Goal: Information Seeking & Learning: Learn about a topic

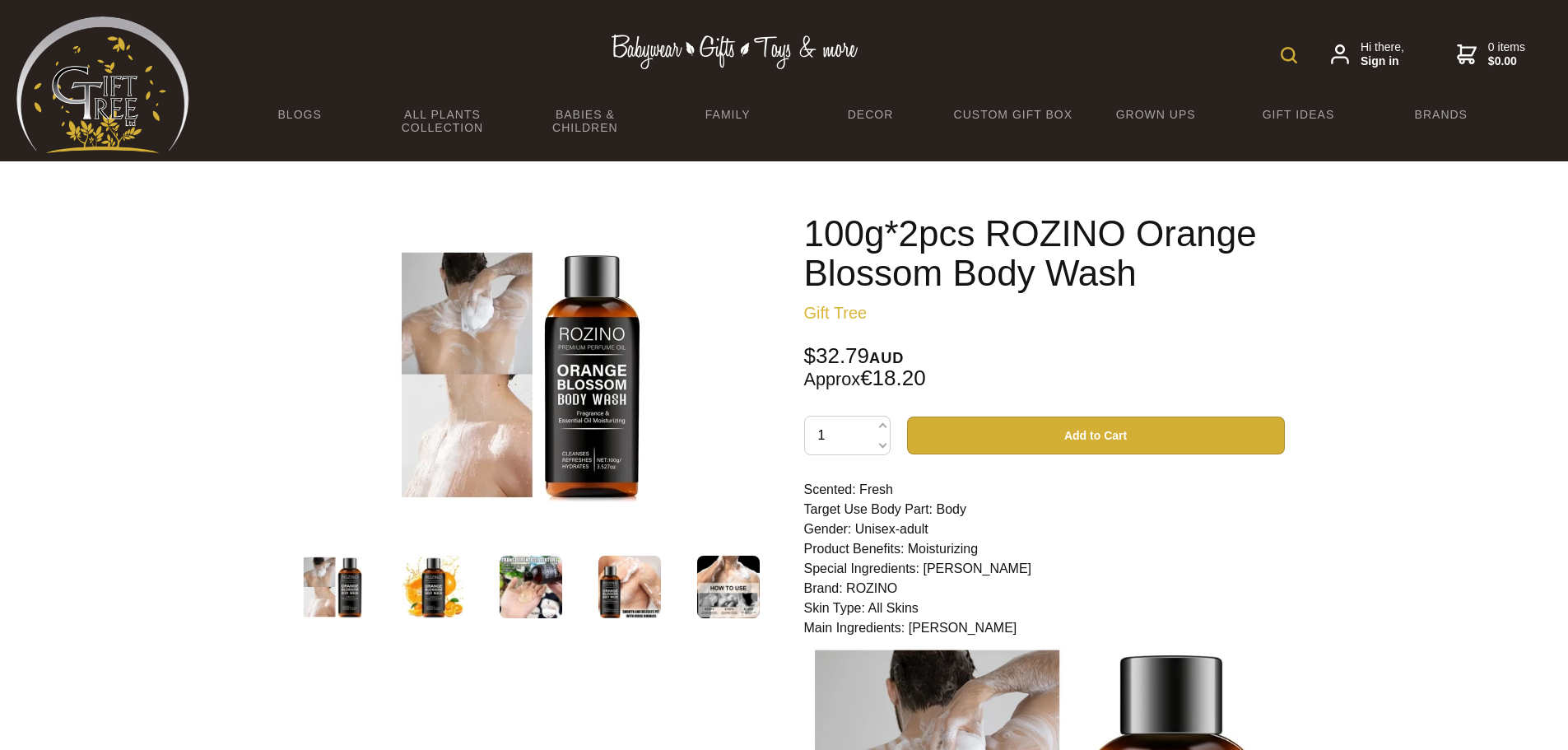
drag, startPoint x: 1038, startPoint y: 539, endPoint x: 911, endPoint y: 552, distance: 127.7
drag, startPoint x: 911, startPoint y: 552, endPoint x: 1475, endPoint y: 548, distance: 564.0
click at [1475, 548] on div at bounding box center [784, 664] width 1568 height 1007
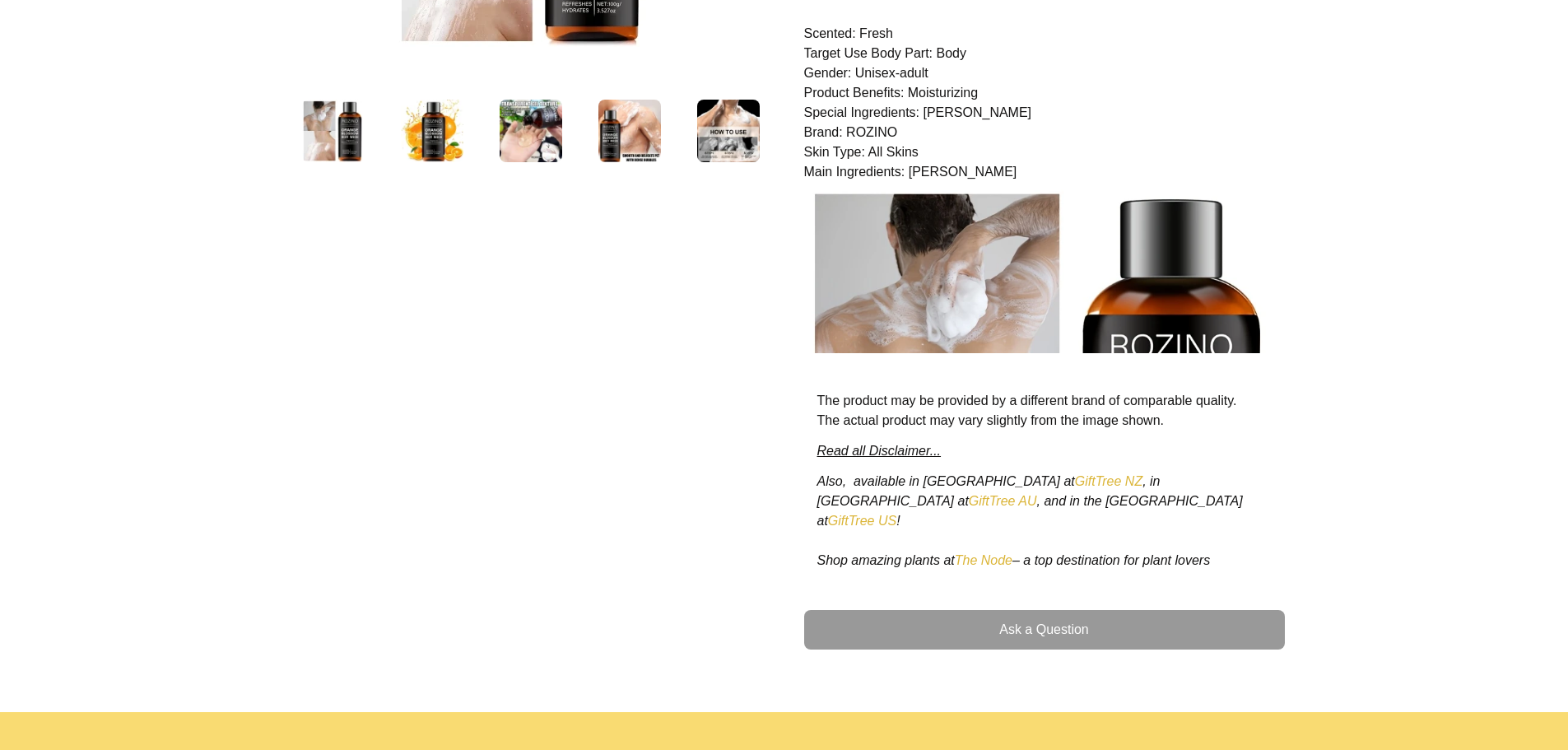
scroll to position [466, 0]
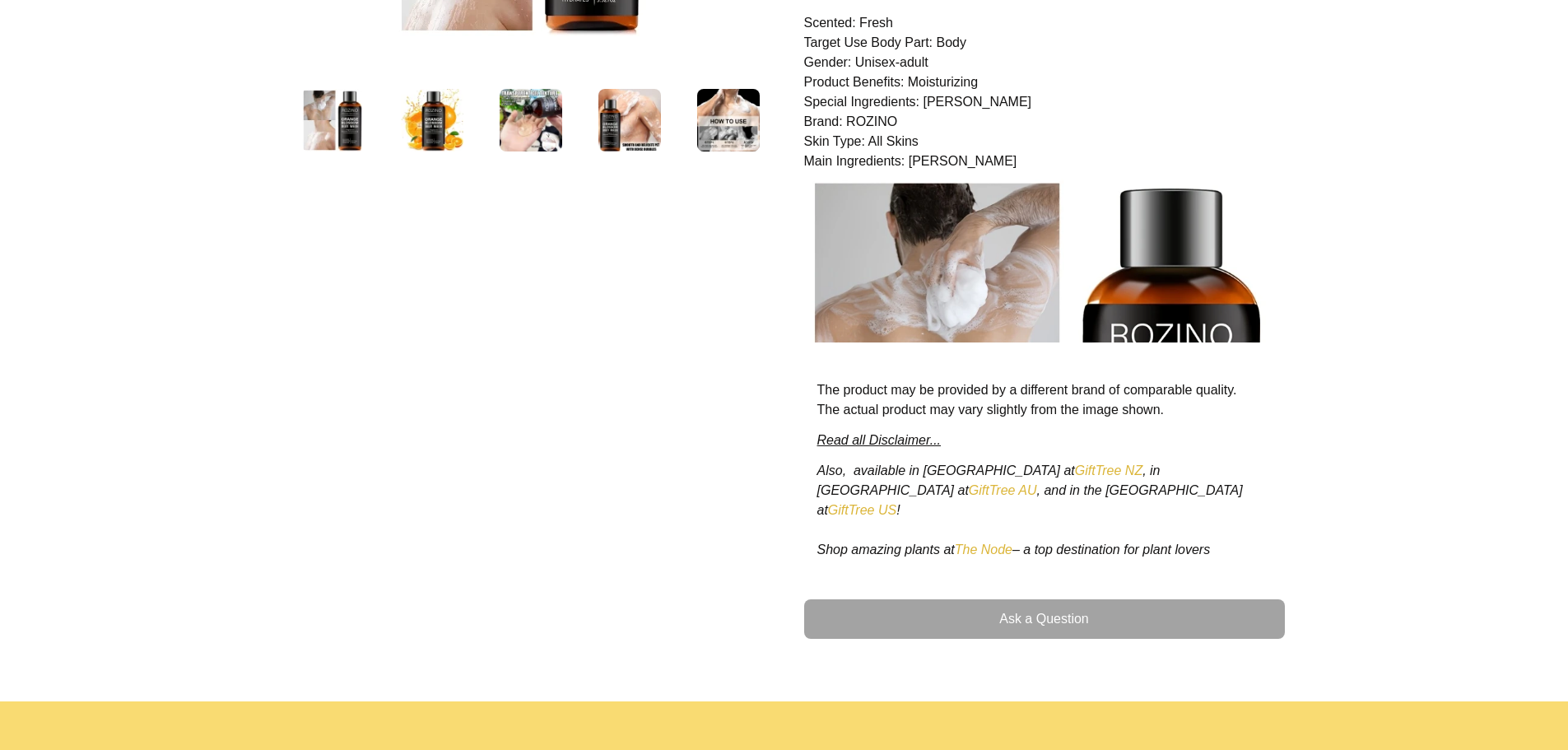
click at [1061, 605] on link "Ask a Question" at bounding box center [1044, 620] width 481 height 40
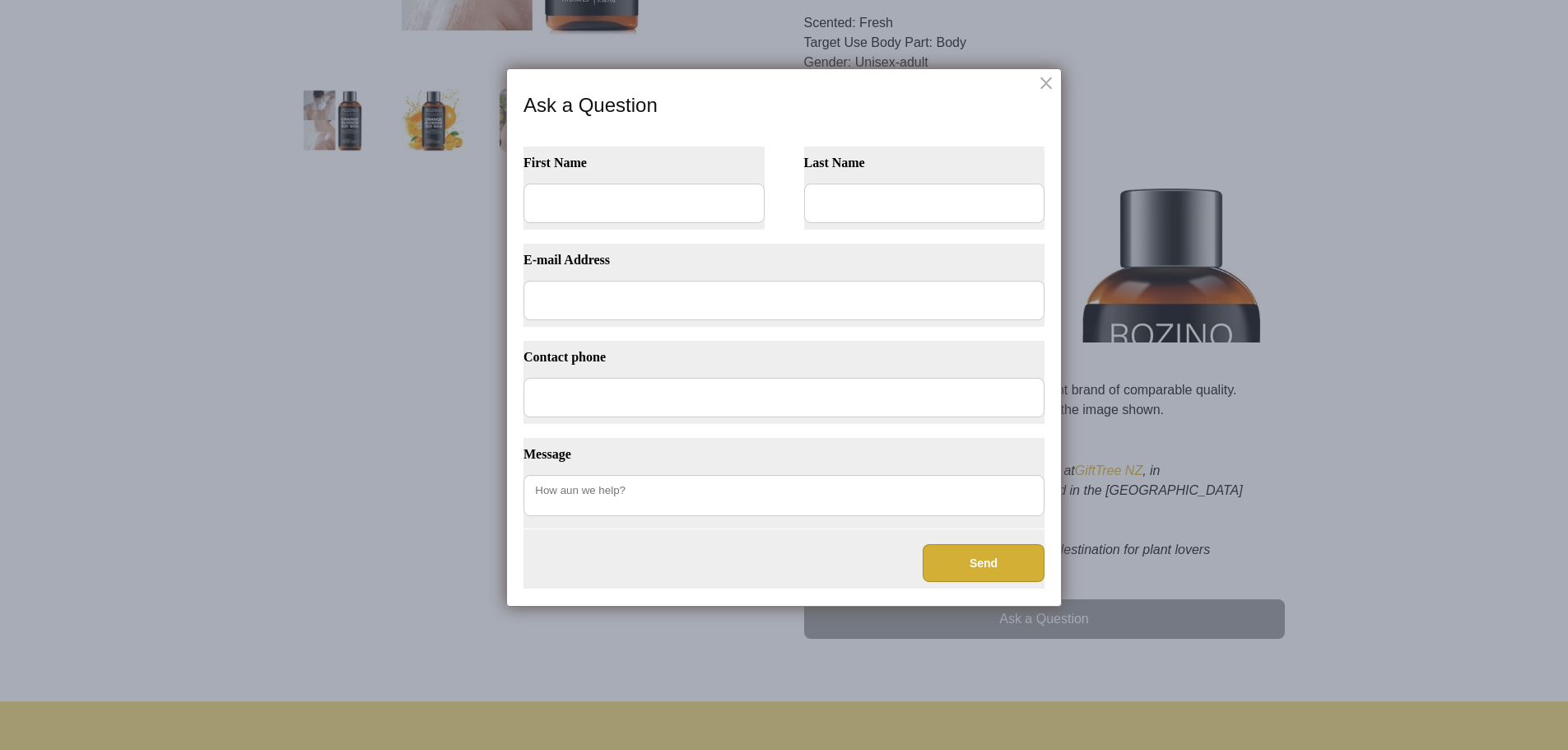
click at [1044, 84] on dialogboxclose at bounding box center [1048, 82] width 20 height 20
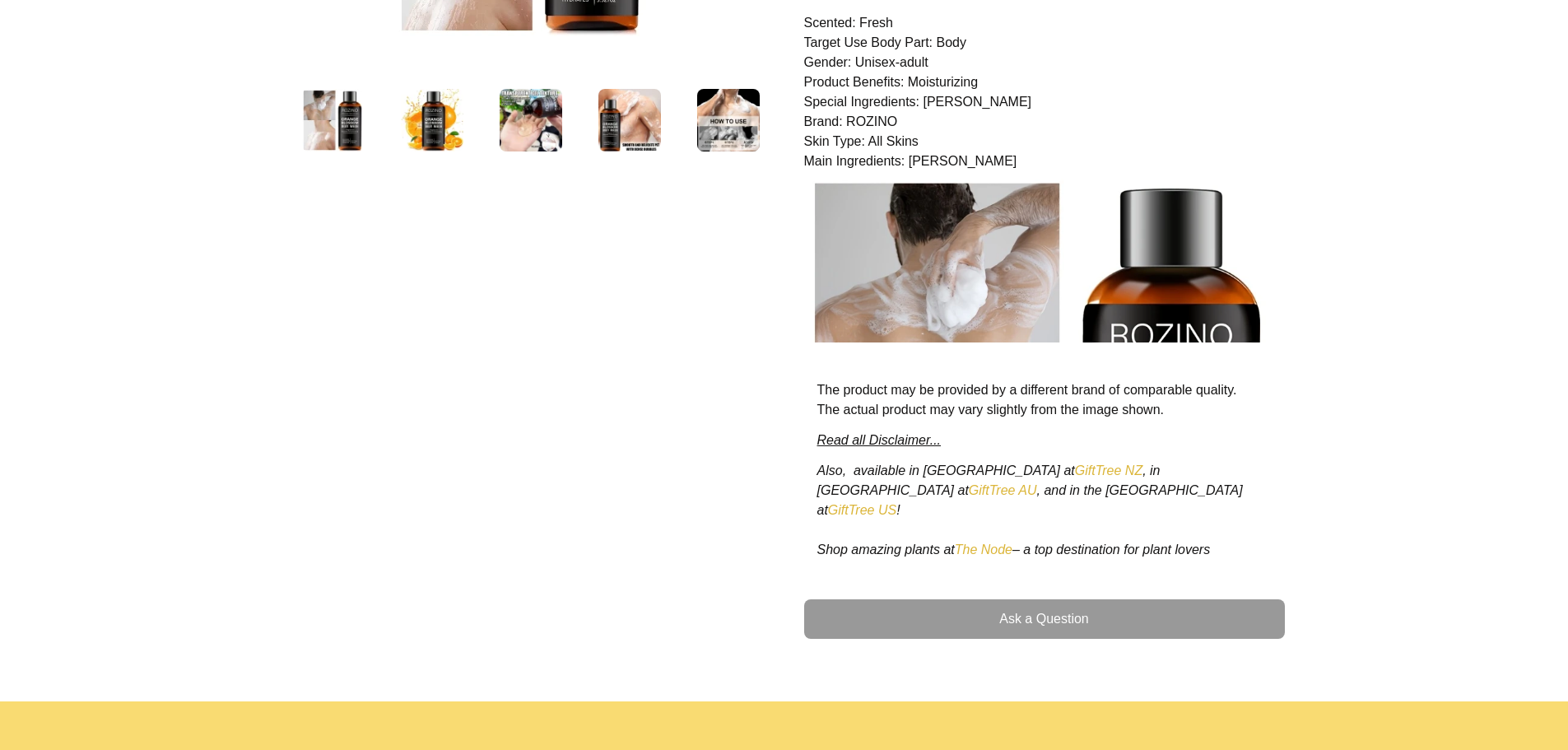
click at [618, 120] on img at bounding box center [629, 120] width 62 height 62
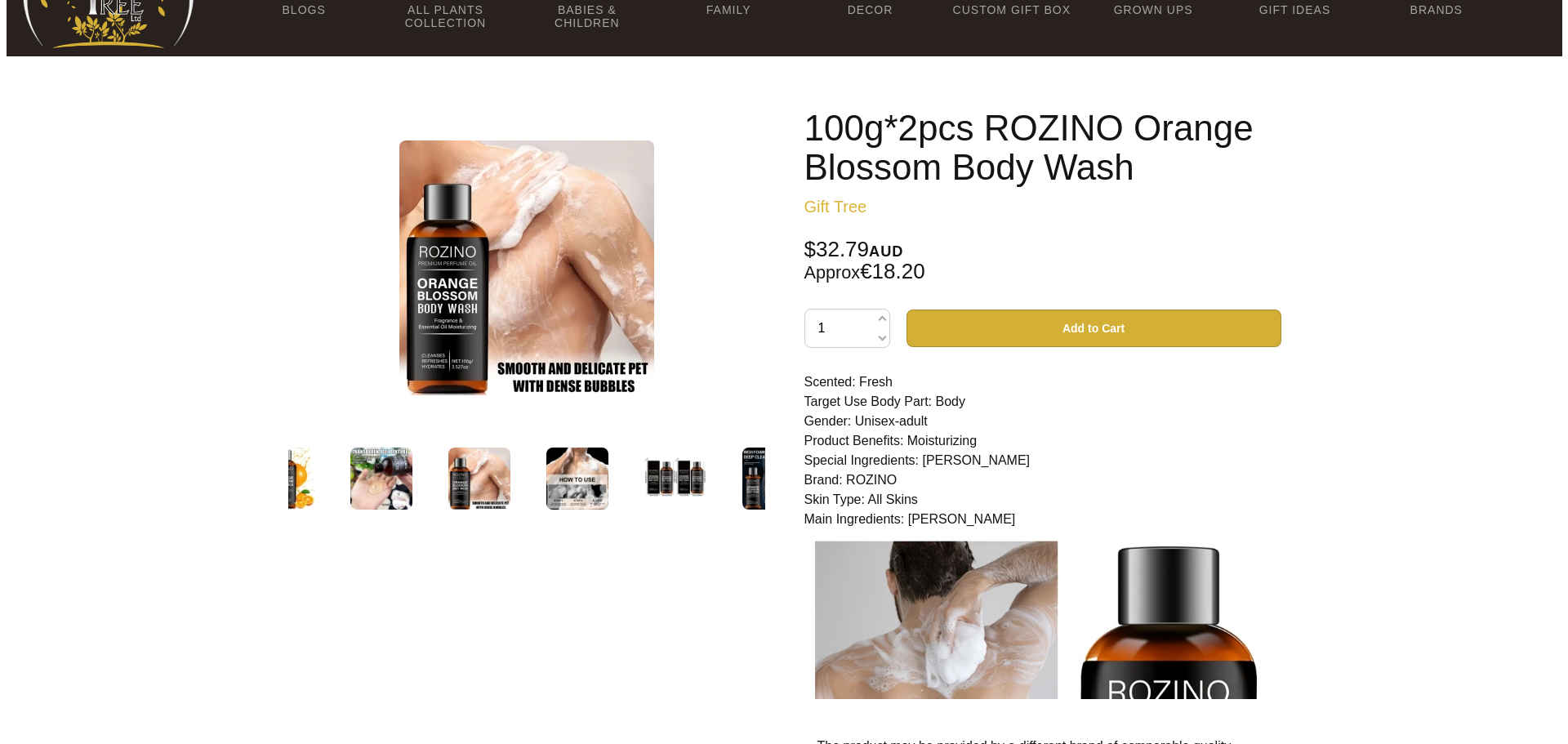
scroll to position [0, 0]
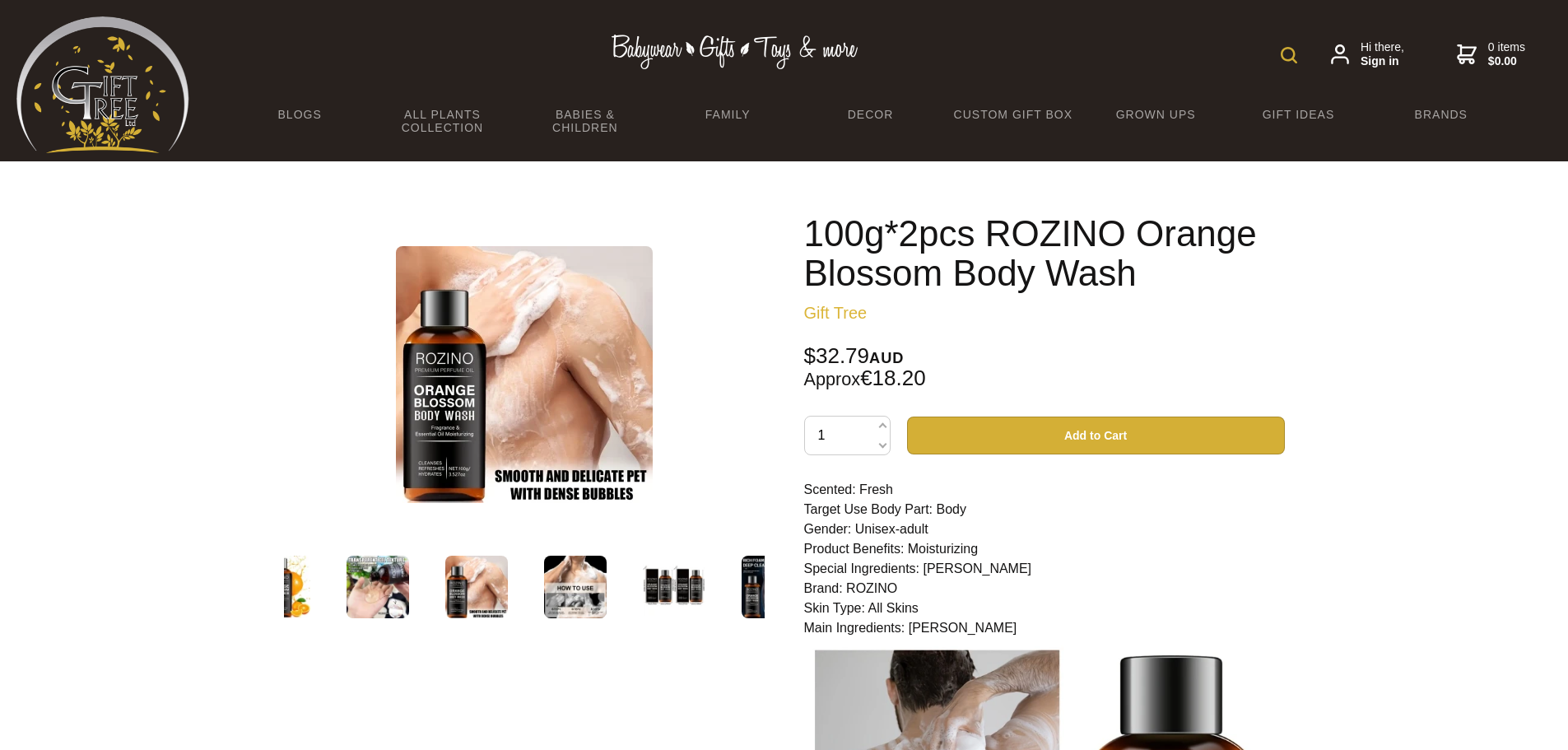
click at [472, 434] on img at bounding box center [525, 375] width 257 height 257
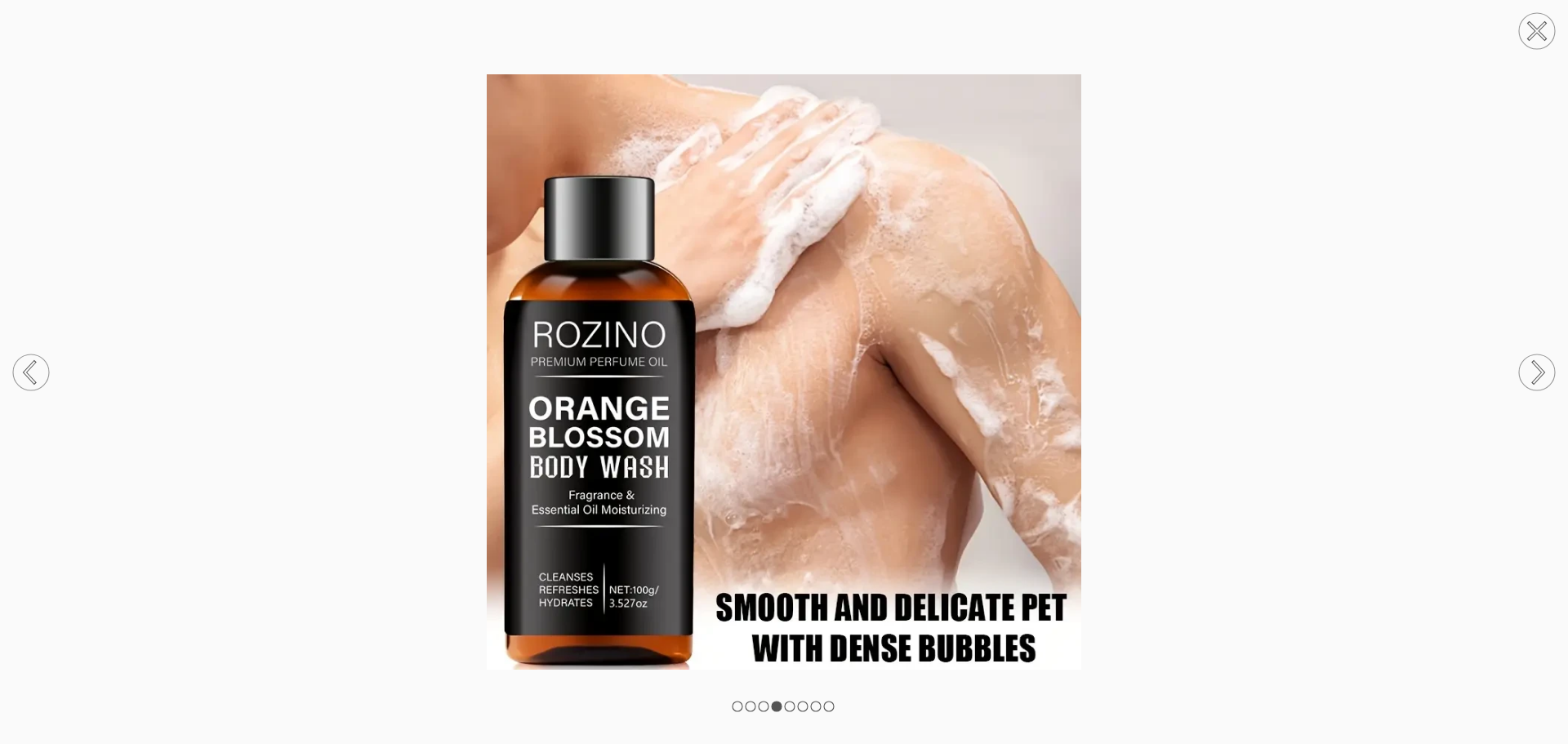
click at [791, 709] on rect at bounding box center [790, 707] width 10 height 10
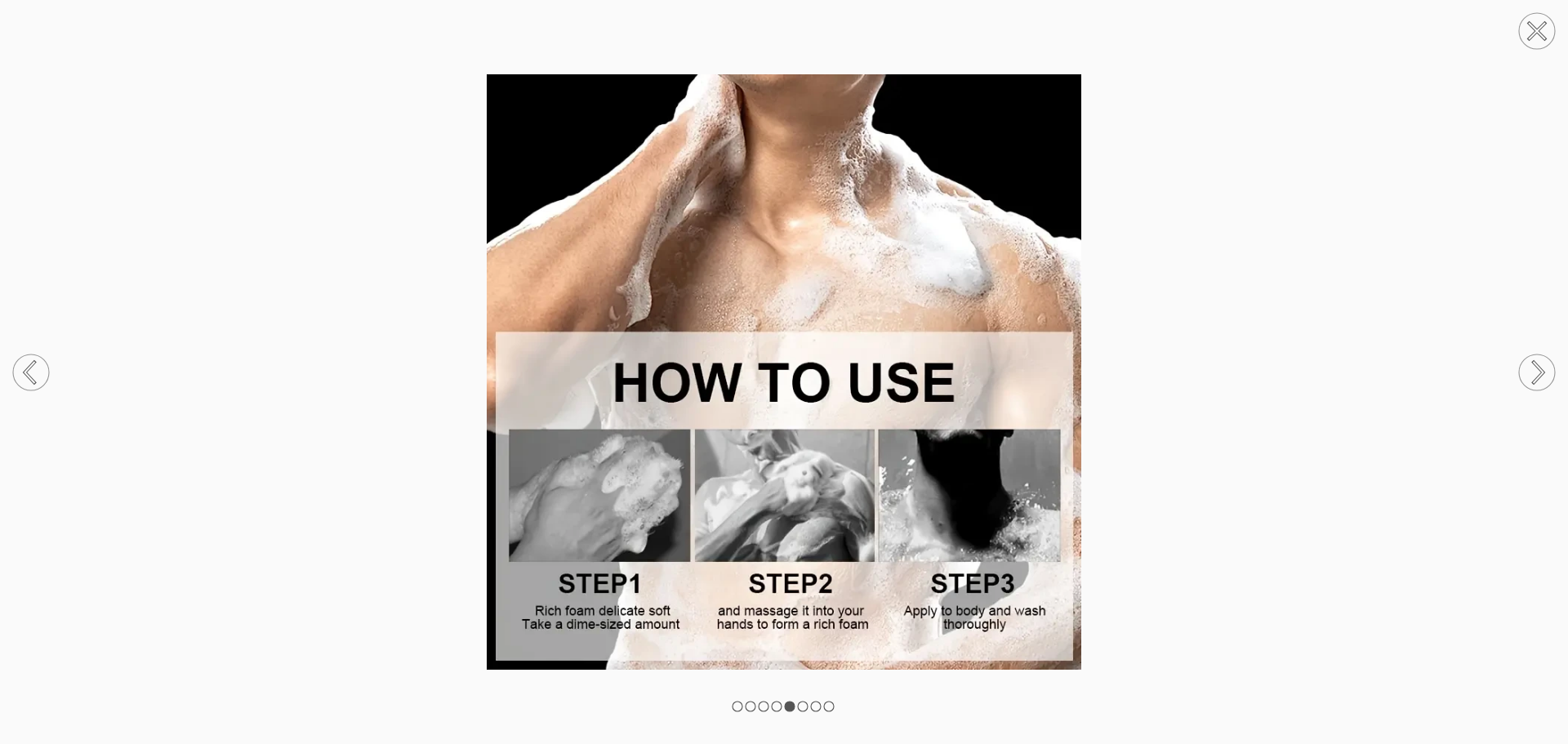
click at [775, 707] on rect at bounding box center [776, 707] width 10 height 10
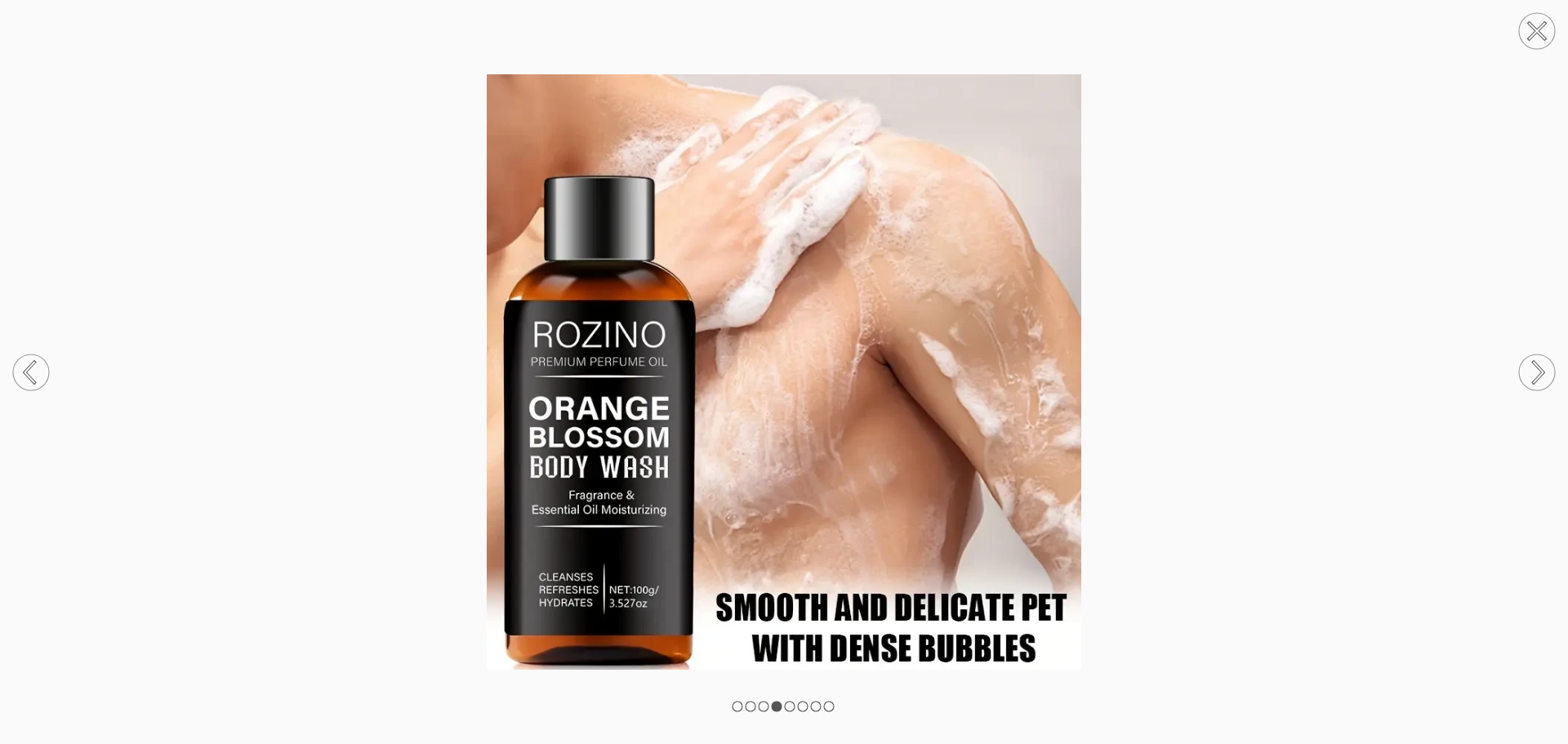
click at [760, 705] on rect at bounding box center [763, 707] width 10 height 10
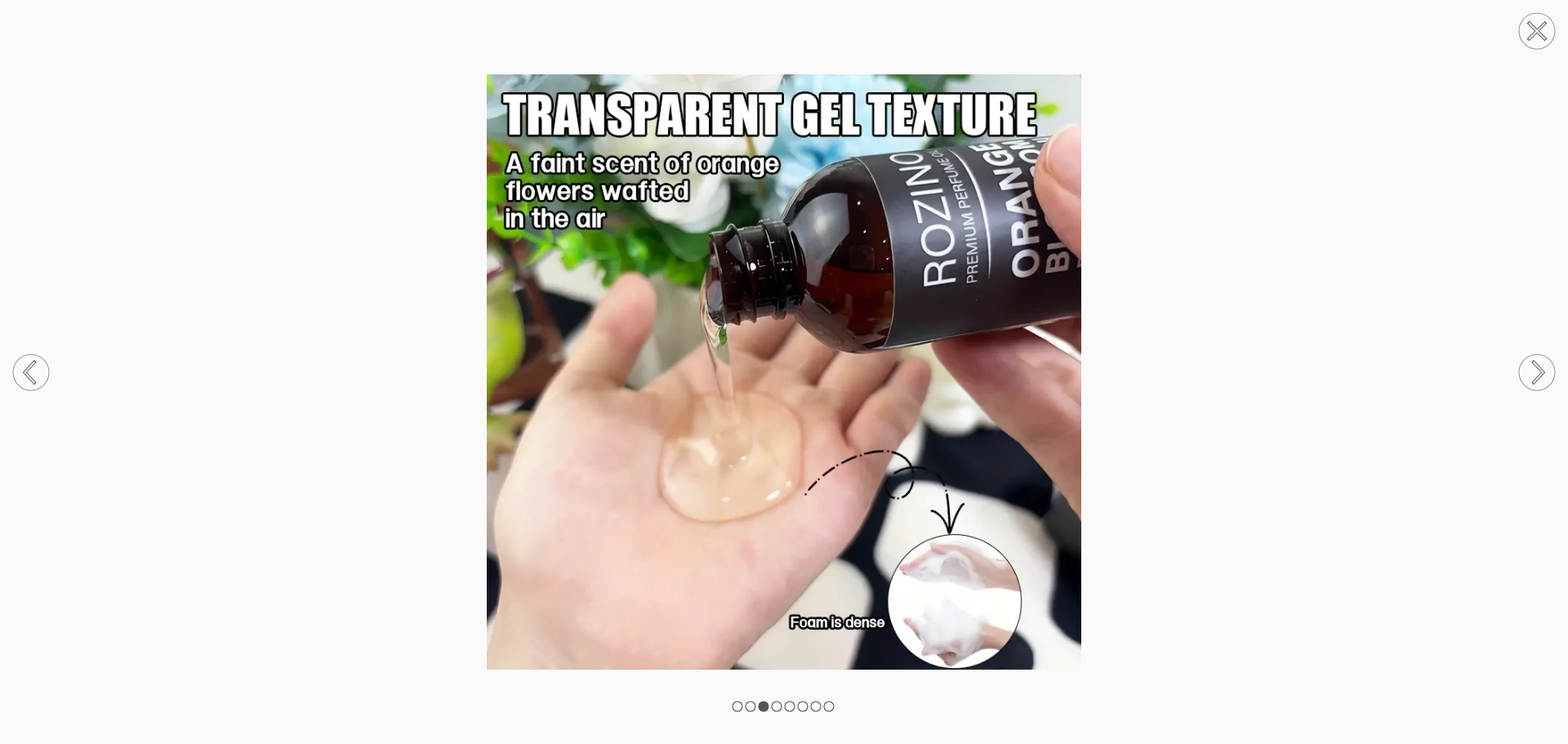
click at [747, 704] on rect at bounding box center [751, 707] width 10 height 10
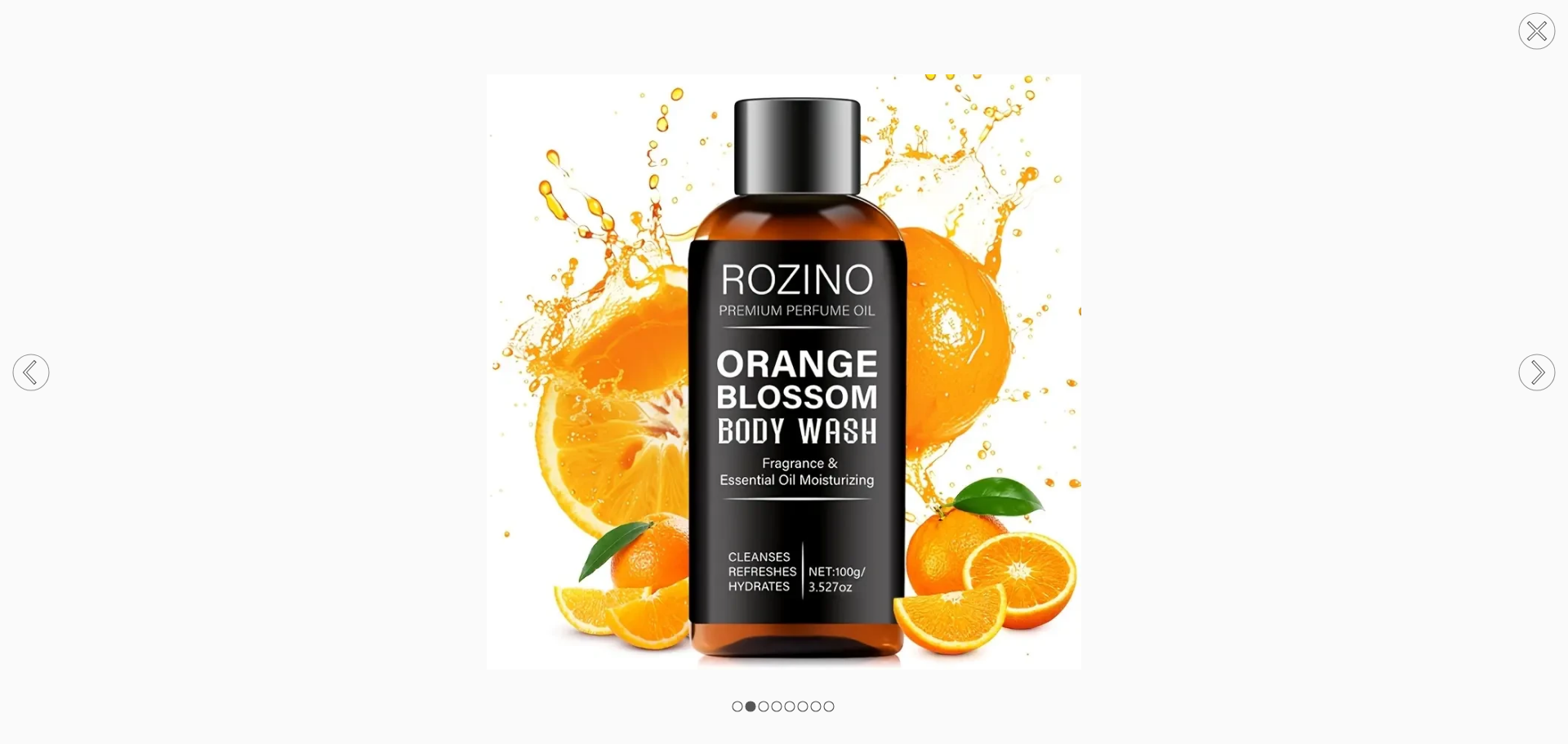
click at [736, 707] on rect at bounding box center [737, 707] width 10 height 10
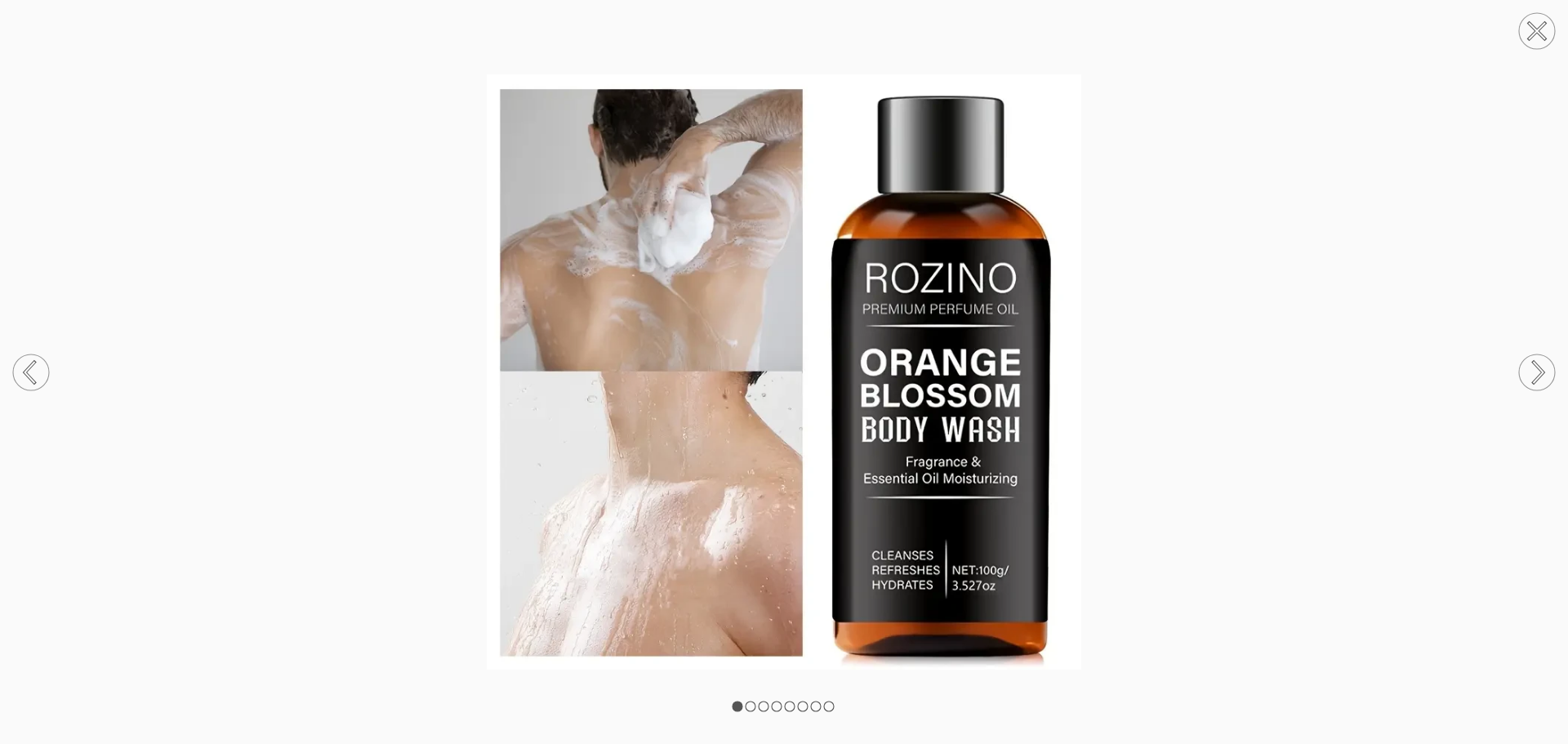
click at [751, 708] on rect at bounding box center [751, 707] width 10 height 10
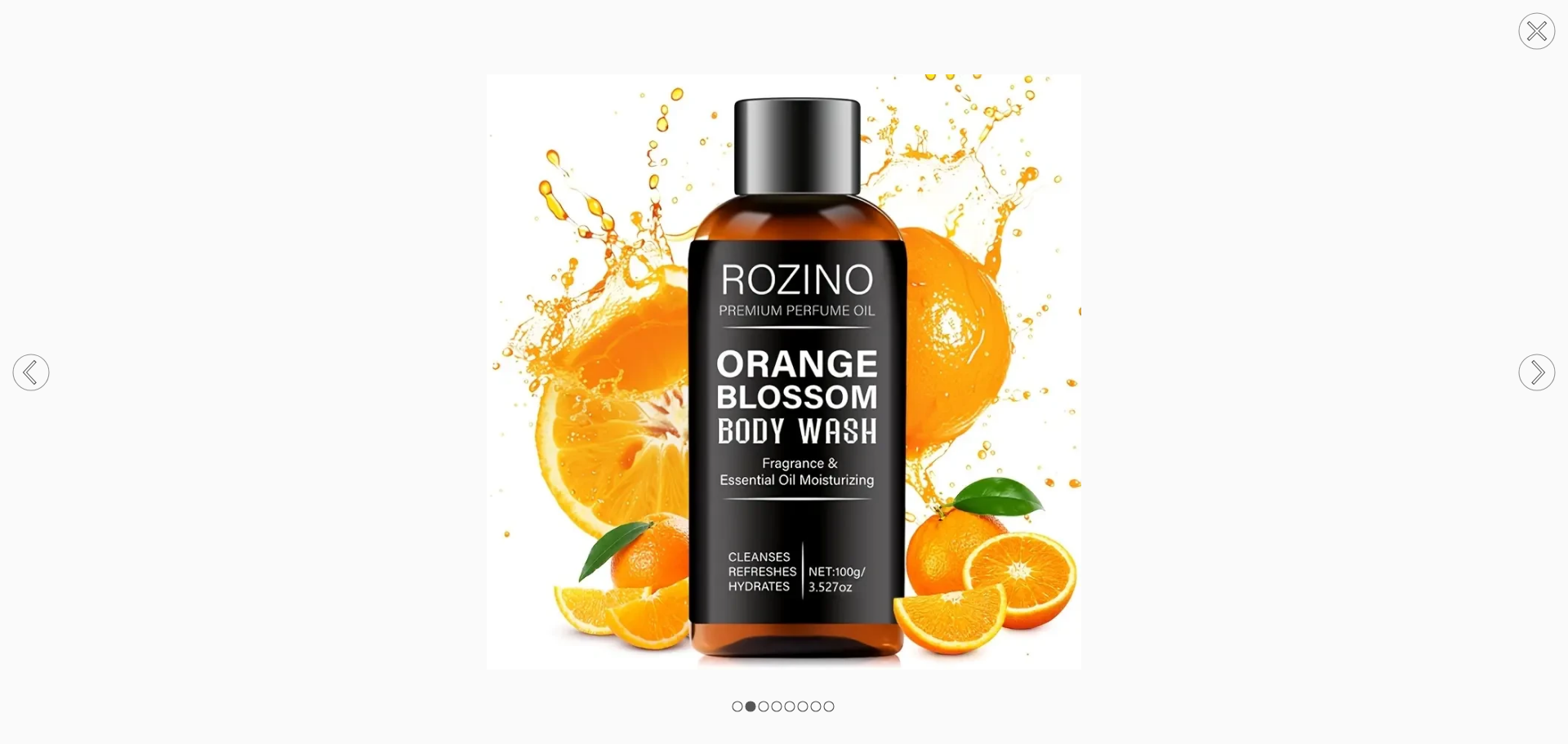
click at [762, 712] on rect at bounding box center [763, 707] width 10 height 10
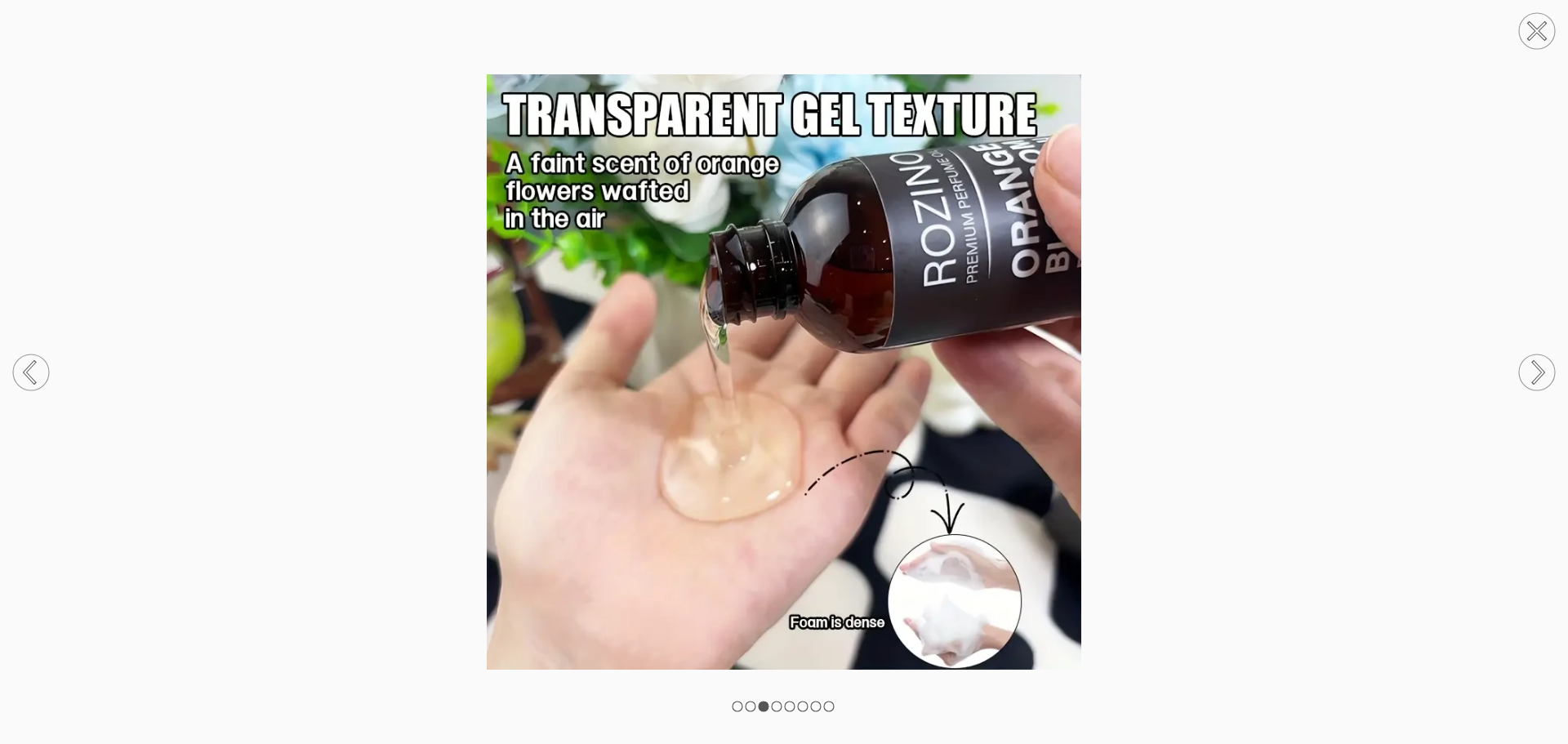
click at [778, 708] on rect at bounding box center [776, 707] width 10 height 10
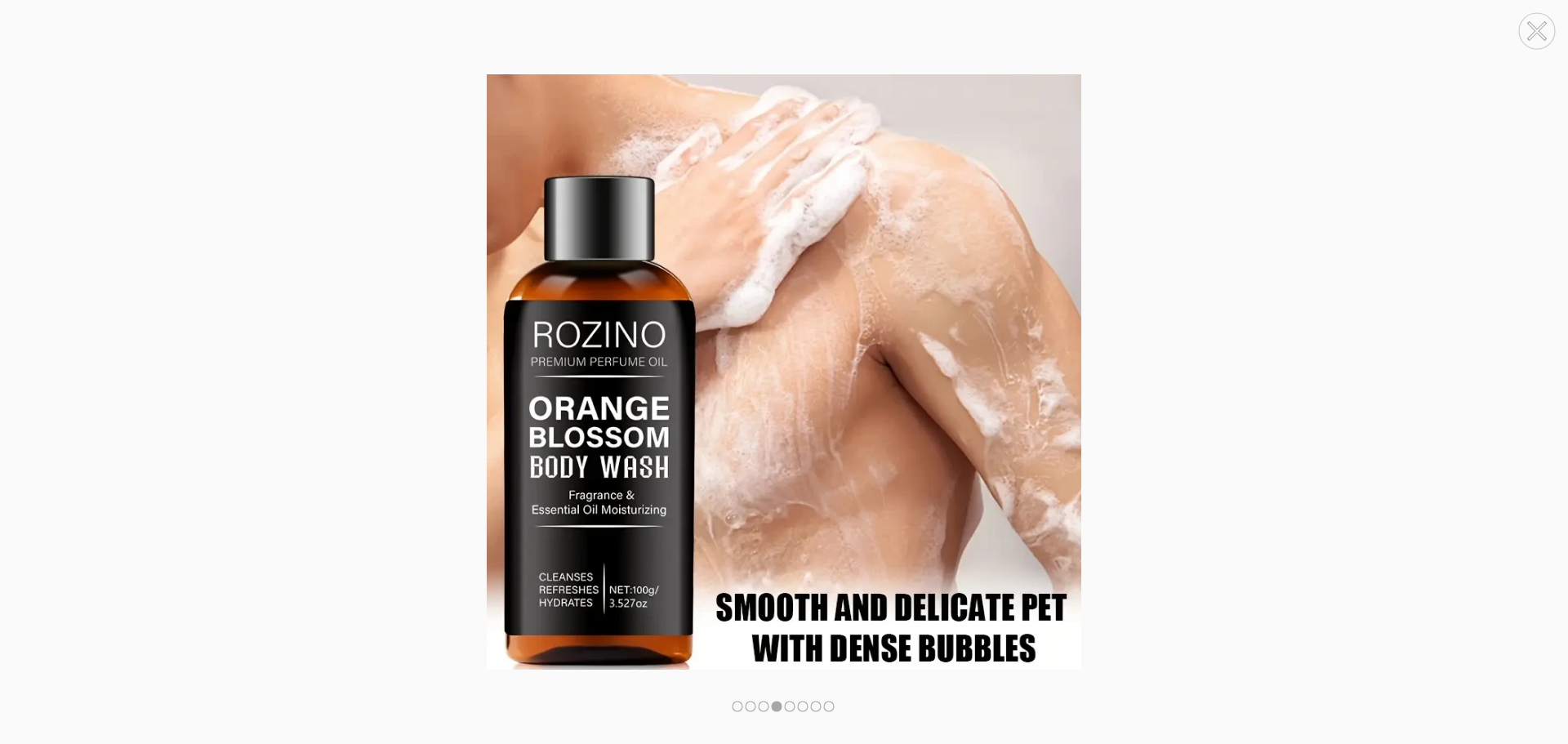
drag, startPoint x: 810, startPoint y: 584, endPoint x: 1192, endPoint y: 650, distance: 387.7
click at [1192, 650] on img at bounding box center [784, 372] width 1568 height 595
click at [786, 708] on rect at bounding box center [790, 707] width 10 height 10
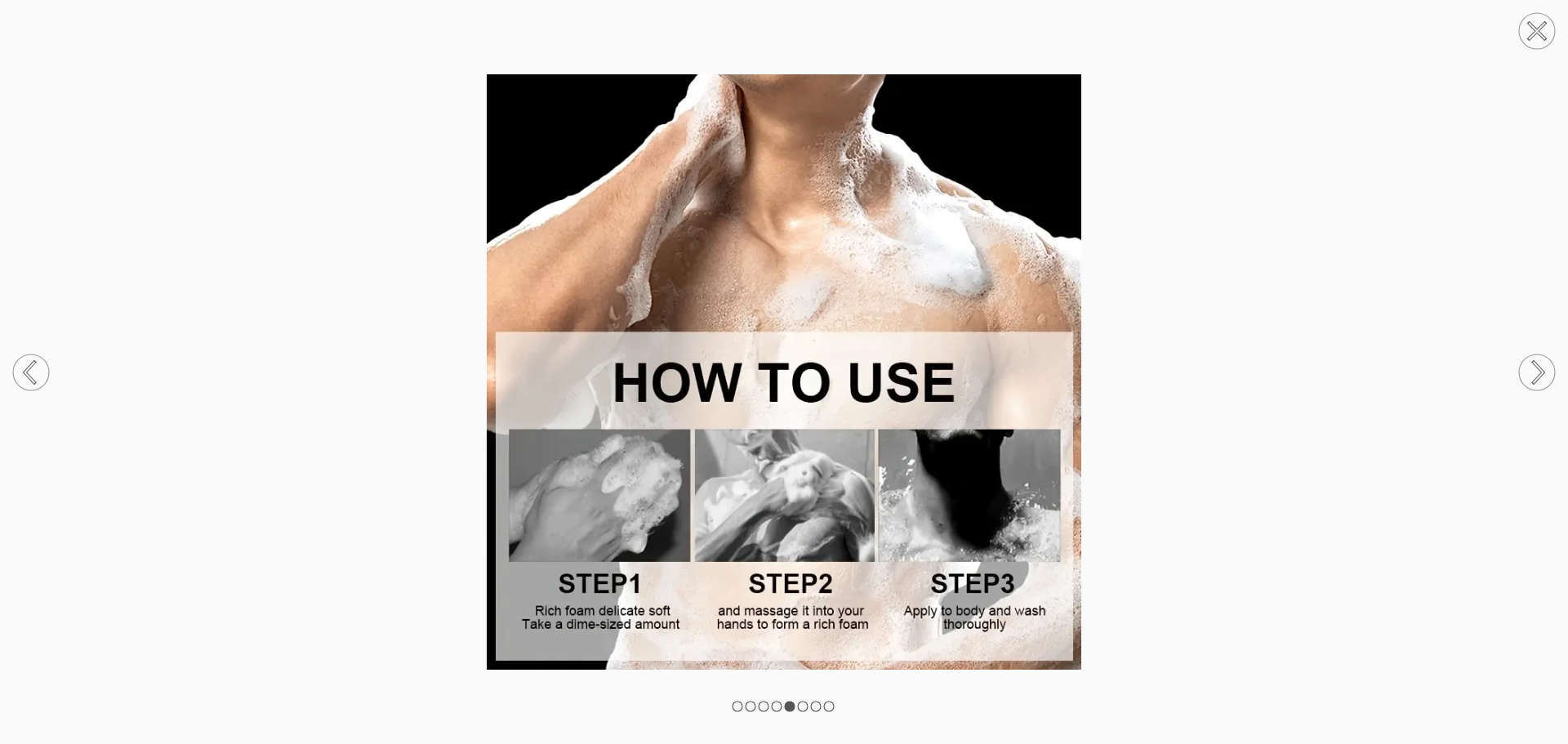
click at [802, 706] on rect at bounding box center [803, 707] width 10 height 10
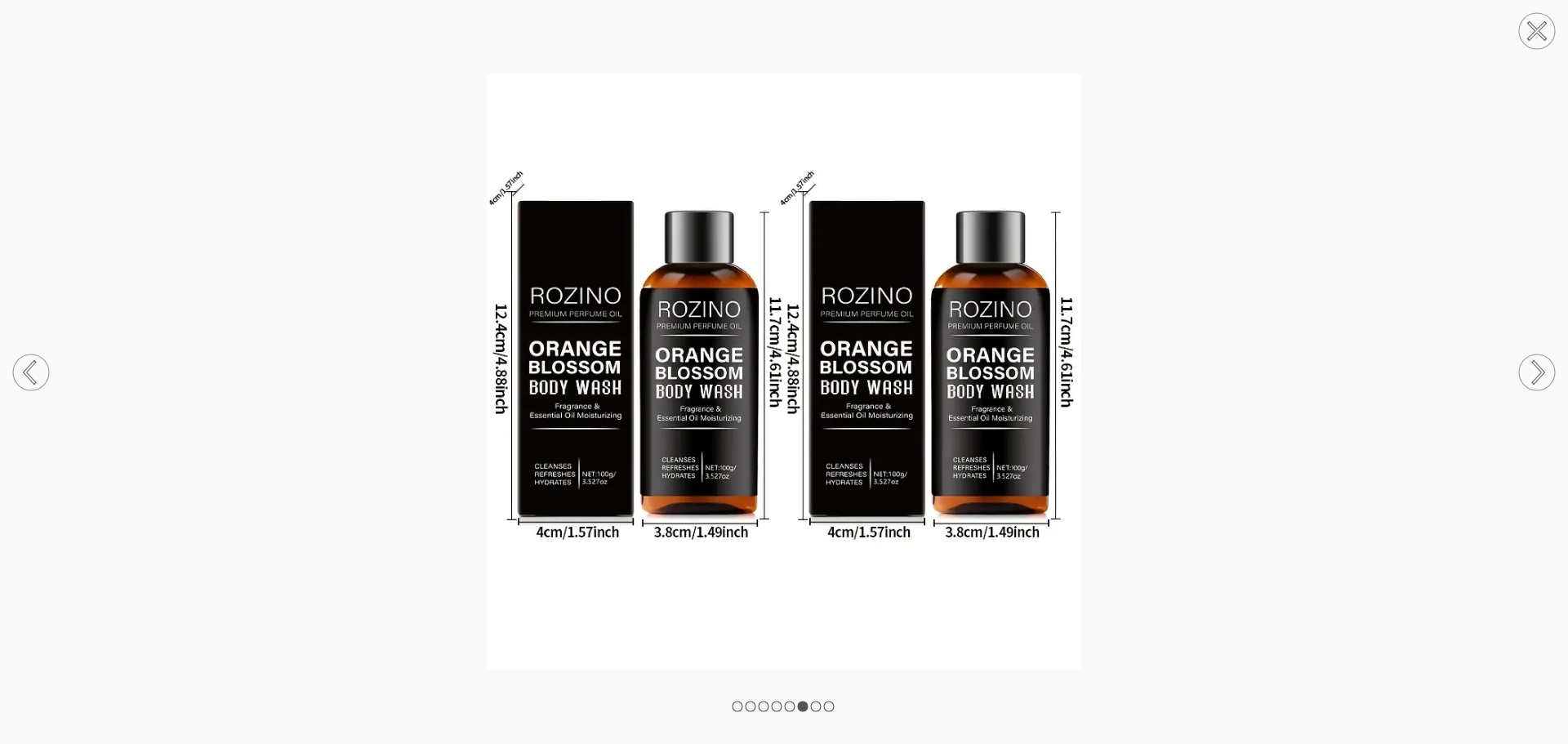
click at [819, 705] on rect at bounding box center [815, 707] width 10 height 10
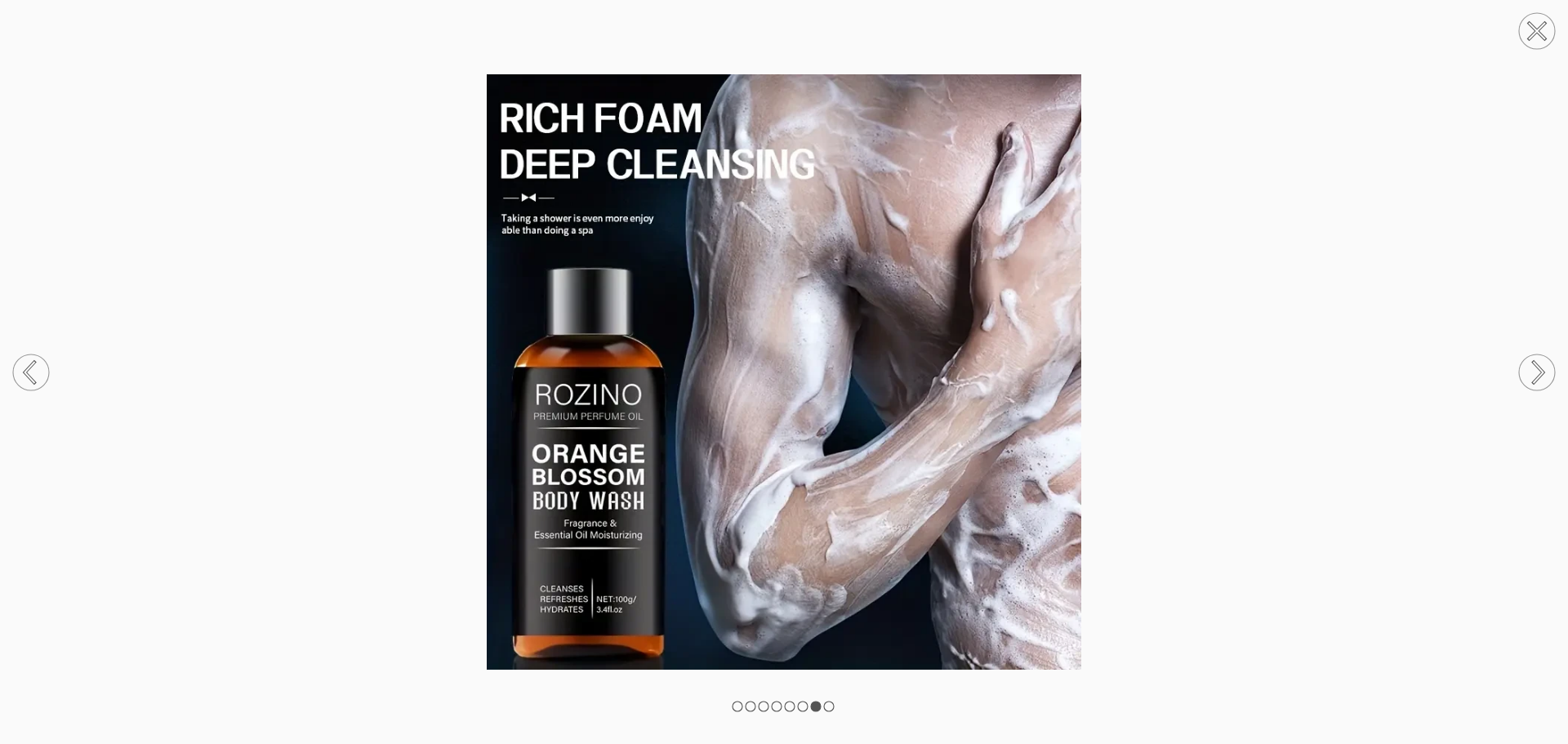
click at [830, 708] on rect at bounding box center [829, 707] width 10 height 10
